Goal: Check status: Check status

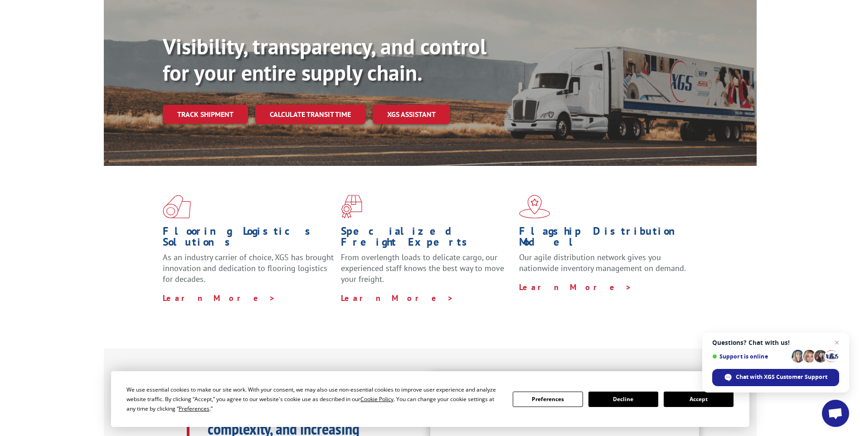
scroll to position [91, 0]
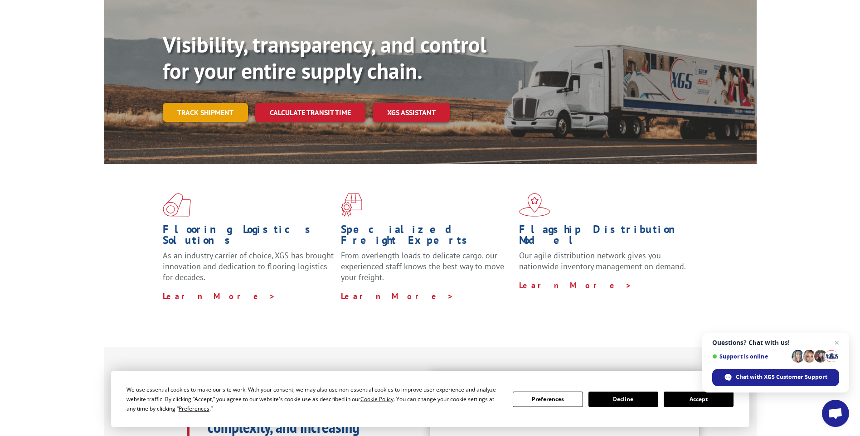
click at [213, 103] on link "Track shipment" at bounding box center [205, 112] width 85 height 19
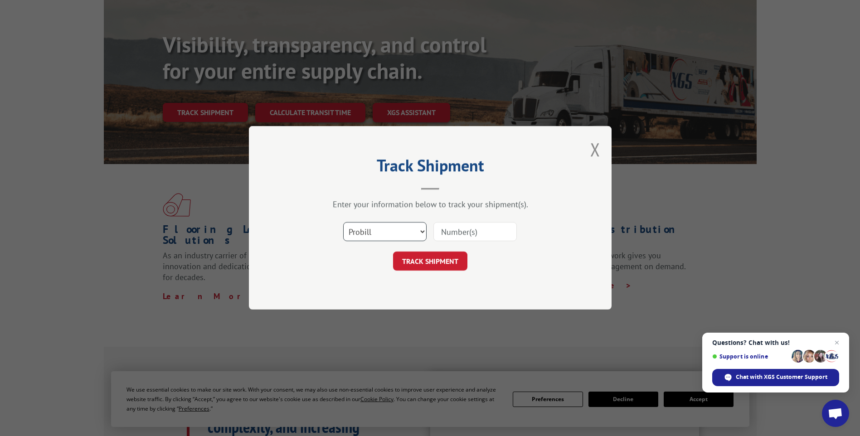
click at [387, 232] on select "Select category... Probill BOL PO" at bounding box center [384, 232] width 83 height 19
select select "bol"
click at [343, 223] on select "Select category... Probill BOL PO" at bounding box center [384, 232] width 83 height 19
paste input "1704633868"
type input "1704633868"
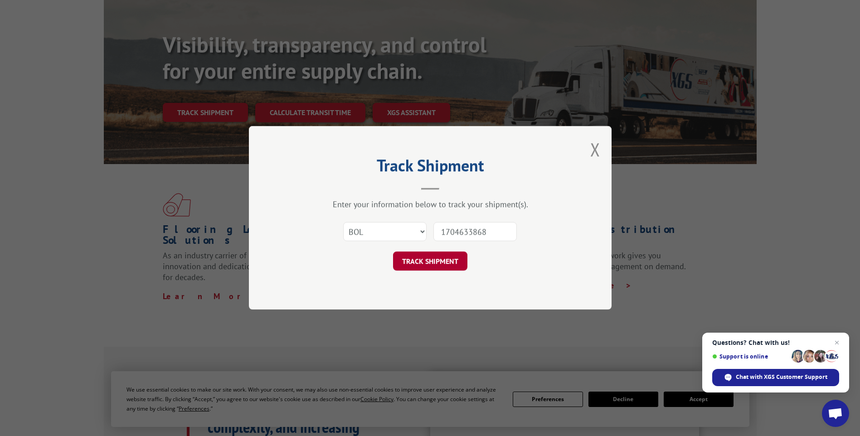
click at [447, 258] on button "TRACK SHIPMENT" at bounding box center [430, 261] width 74 height 19
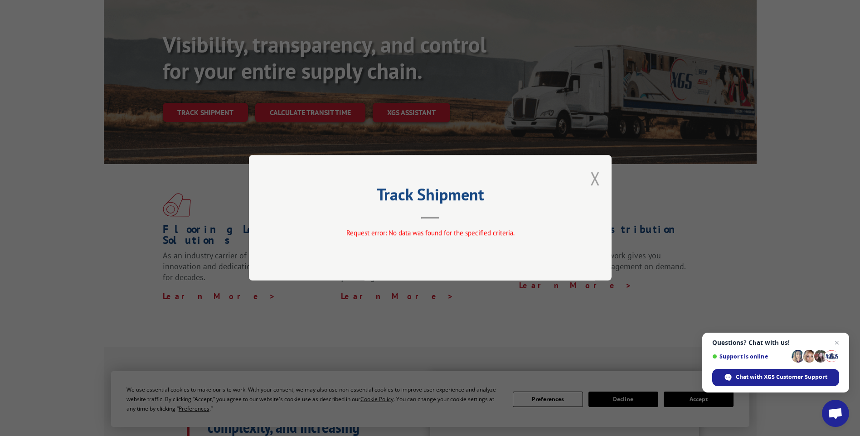
click at [595, 185] on button "Close modal" at bounding box center [595, 178] width 10 height 24
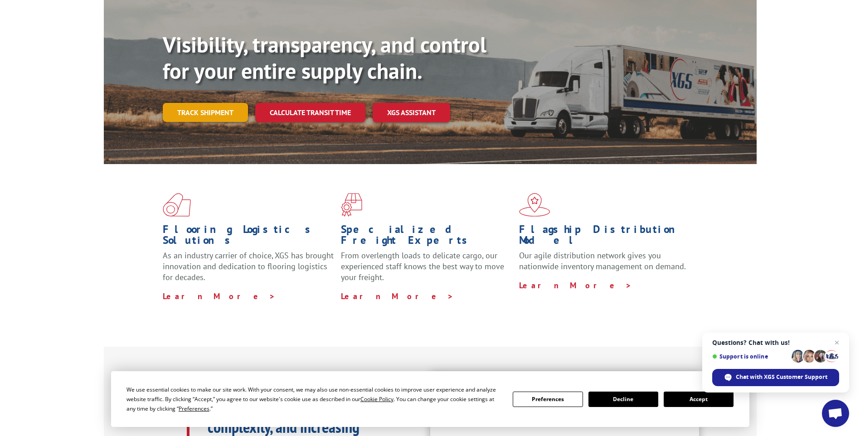
click at [215, 103] on link "Track shipment" at bounding box center [205, 112] width 85 height 19
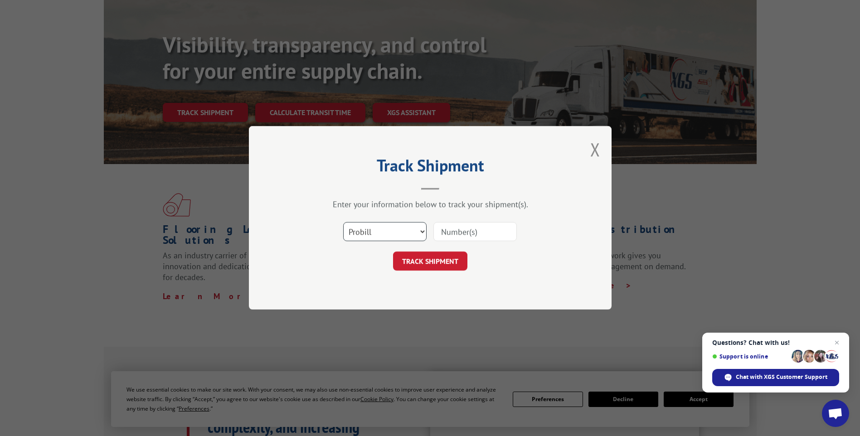
drag, startPoint x: 453, startPoint y: 239, endPoint x: 395, endPoint y: 234, distance: 58.2
click at [395, 234] on select "Select category... Probill BOL PO" at bounding box center [384, 232] width 83 height 19
select select "bol"
click at [343, 223] on select "Select category... Probill BOL PO" at bounding box center [384, 232] width 83 height 19
paste input "1704633868"
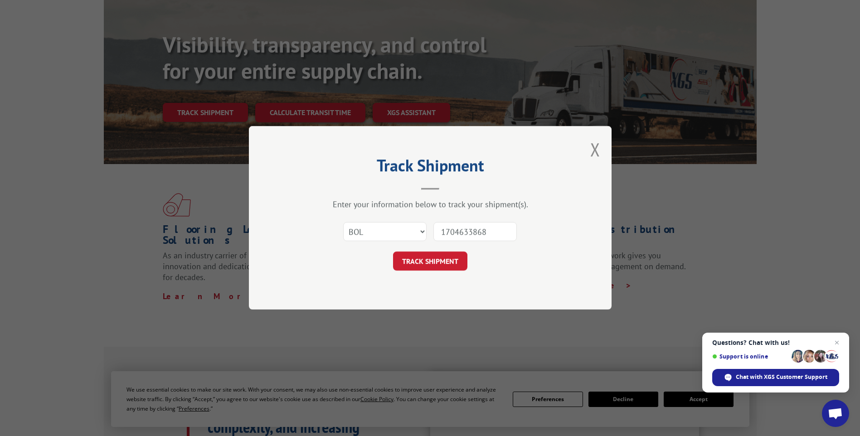
click at [444, 233] on input "1704633868" at bounding box center [475, 232] width 83 height 19
click at [500, 232] on input "1704633868" at bounding box center [475, 232] width 83 height 19
type input "1704633868"
click at [459, 259] on button "TRACK SHIPMENT" at bounding box center [430, 261] width 74 height 19
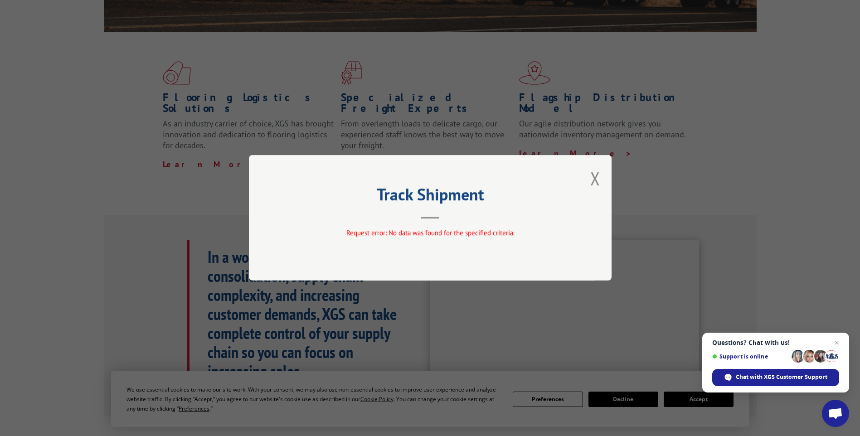
scroll to position [227, 0]
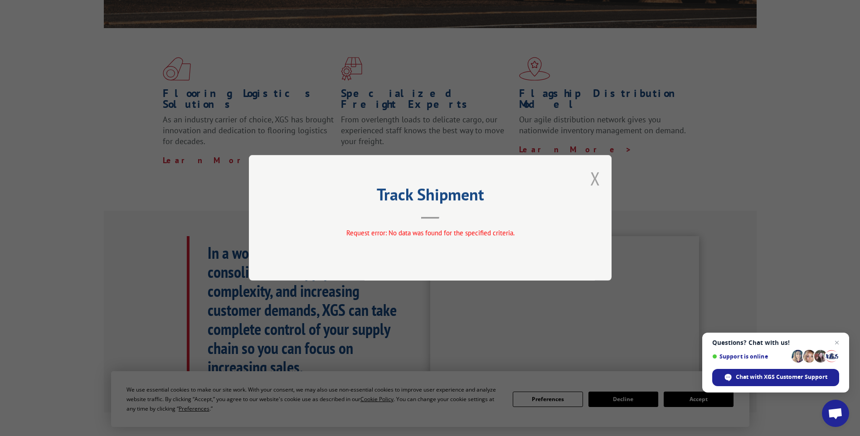
click at [596, 179] on button "Close modal" at bounding box center [595, 178] width 10 height 24
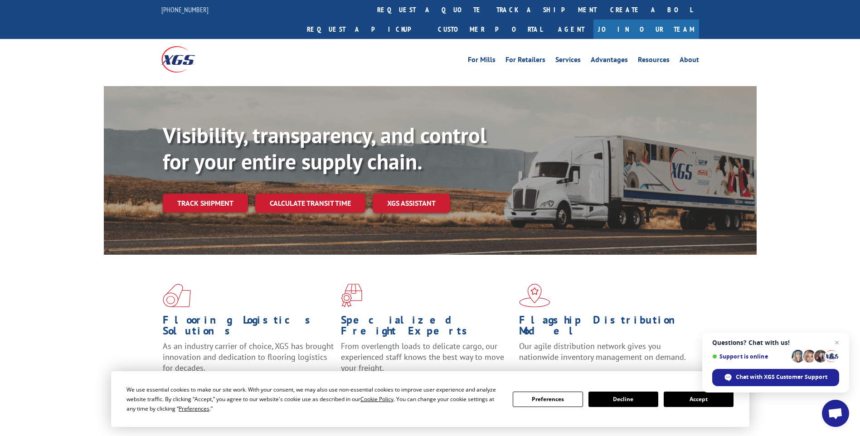
click at [215, 194] on div "Visibility, transparency, and control for your entire supply chain. Track shipm…" at bounding box center [460, 185] width 594 height 127
click at [220, 194] on link "Track shipment" at bounding box center [205, 203] width 85 height 19
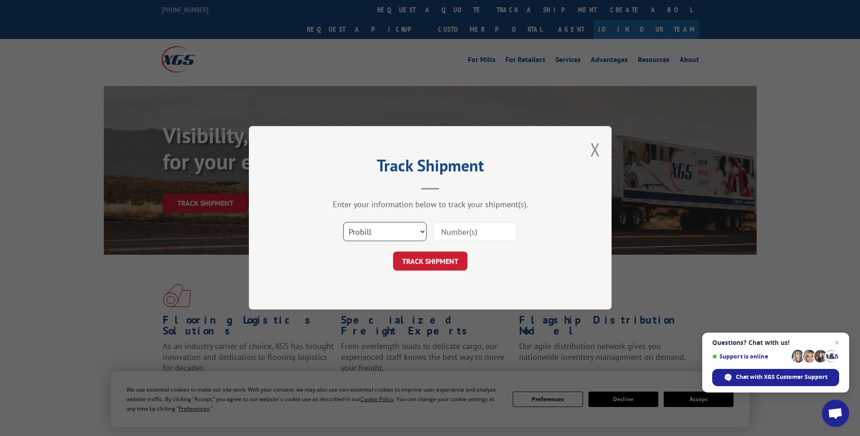
click at [398, 241] on select "Select category... Probill BOL PO" at bounding box center [384, 232] width 83 height 19
select select "bol"
click at [343, 223] on select "Select category... Probill BOL PO" at bounding box center [384, 232] width 83 height 19
paste input "C8872417"
type input "C8872417"
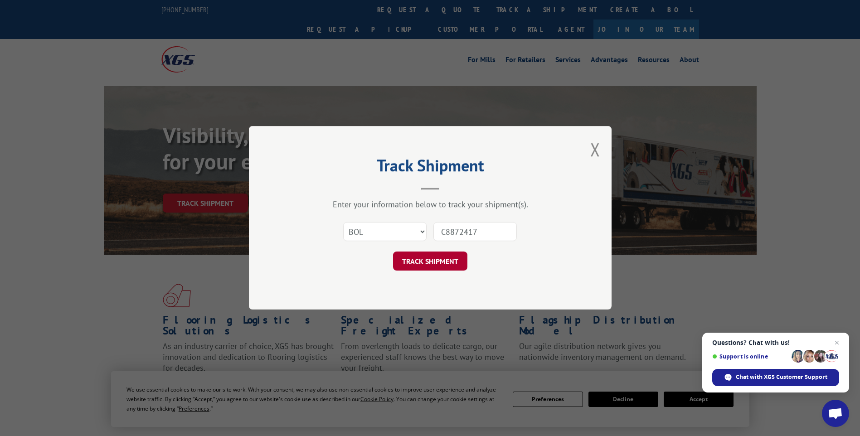
click at [442, 258] on button "TRACK SHIPMENT" at bounding box center [430, 261] width 74 height 19
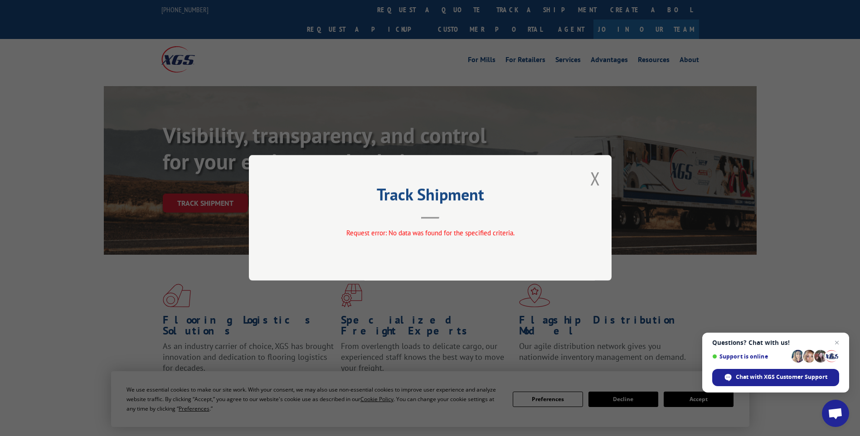
click at [602, 172] on div "Track Shipment Request error: No data was found for the specified criteria." at bounding box center [430, 218] width 363 height 126
click at [596, 177] on button "Close modal" at bounding box center [595, 178] width 10 height 24
